Goal: Navigation & Orientation: Understand site structure

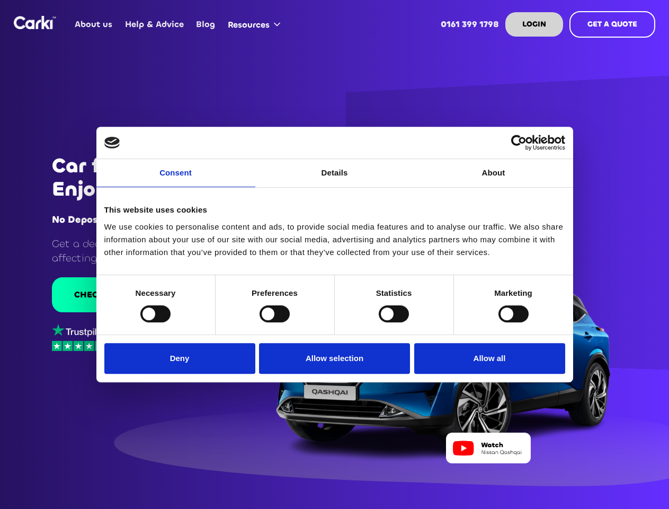
click at [176, 179] on link "Consent" at bounding box center [175, 173] width 159 height 28
click at [335, 179] on link "Details" at bounding box center [334, 173] width 159 height 28
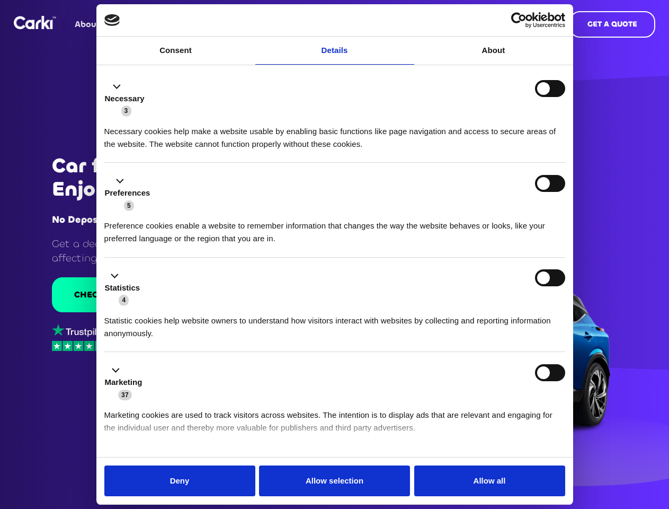
click at [494, 151] on div "Necessary cookies help make a website usable by enabling basic functions like p…" at bounding box center [334, 133] width 461 height 33
click at [155, 313] on li "Statistics 4 Statistic cookies help website owners to understand how visitors i…" at bounding box center [334, 305] width 461 height 95
click at [275, 313] on li "Statistics 4 Statistic cookies help website owners to understand how visitors i…" at bounding box center [334, 305] width 461 height 95
click at [394, 313] on li "Statistics 4 Statistic cookies help website owners to understand how visitors i…" at bounding box center [334, 305] width 461 height 95
click at [514, 313] on li "Statistics 4 Statistic cookies help website owners to understand how visitors i…" at bounding box center [334, 305] width 461 height 95
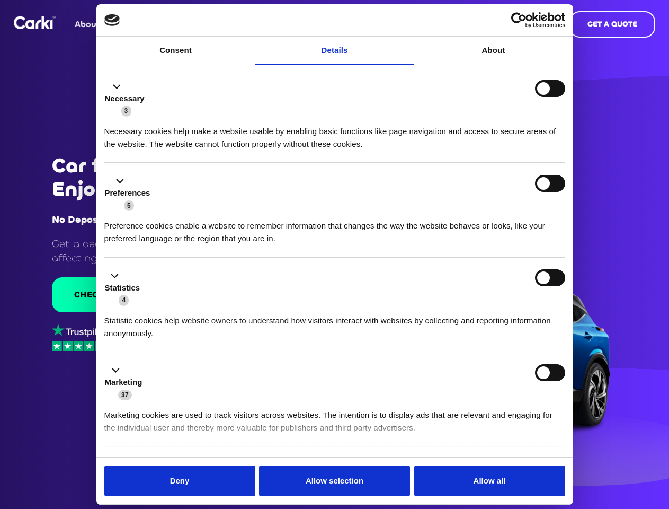
click at [182, 306] on div "Statistics 4" at bounding box center [334, 287] width 461 height 37
click at [335, 306] on div "Statistics 4" at bounding box center [334, 287] width 461 height 37
click at [487, 306] on div "Statistics 4" at bounding box center [334, 287] width 461 height 37
